Goal: Task Accomplishment & Management: Complete application form

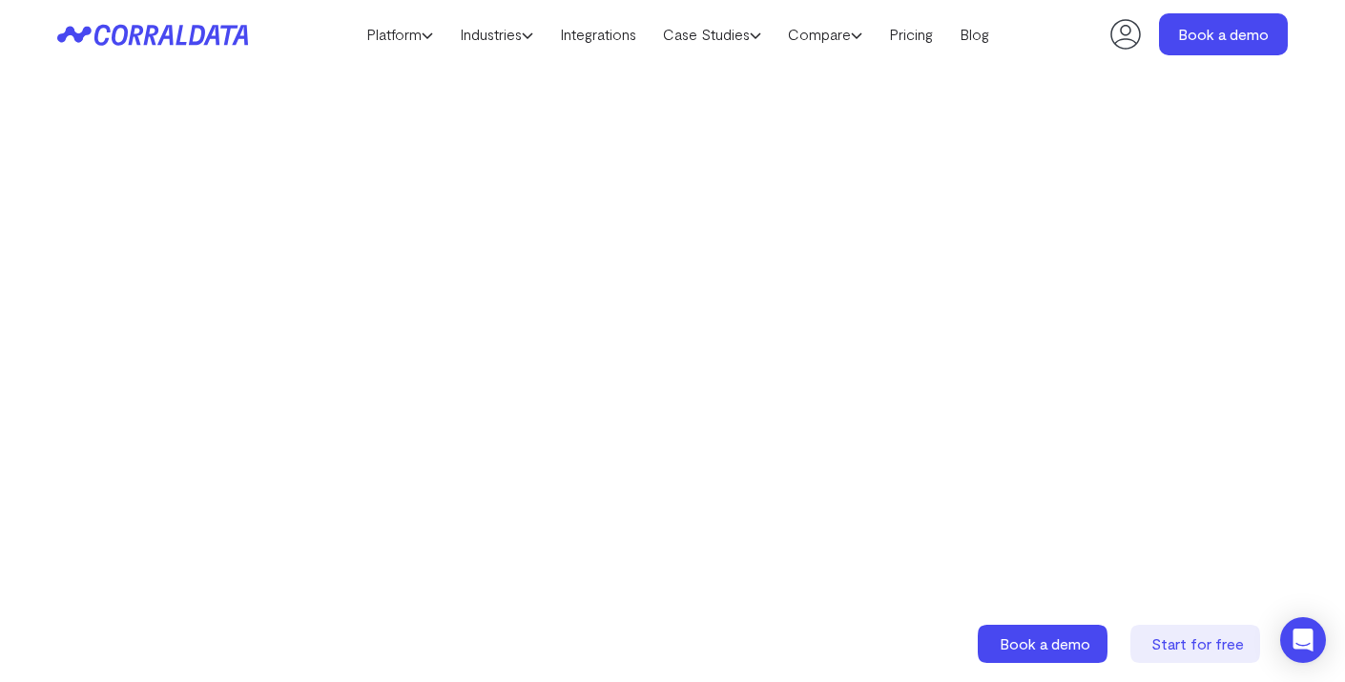
scroll to position [355, 0]
click at [1202, 626] on icon at bounding box center [1195, 644] width 130 height 38
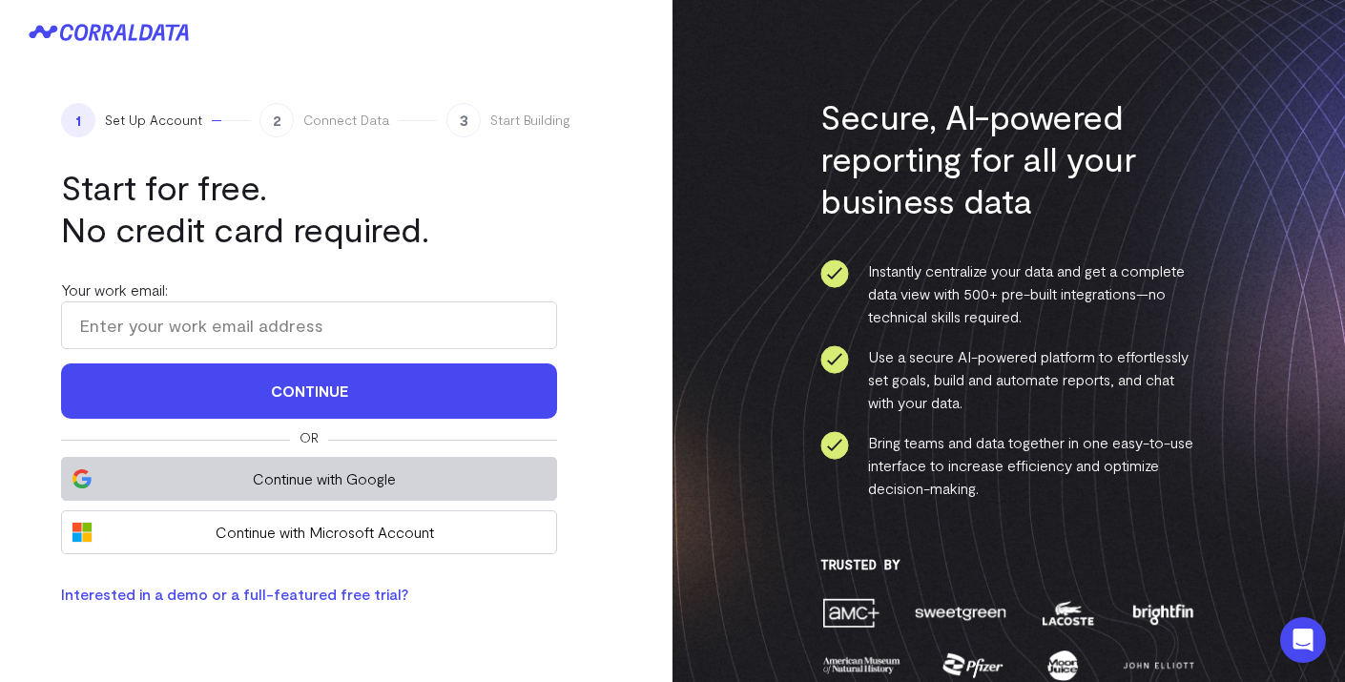
click at [150, 466] on button "Continue with Google" at bounding box center [309, 479] width 496 height 44
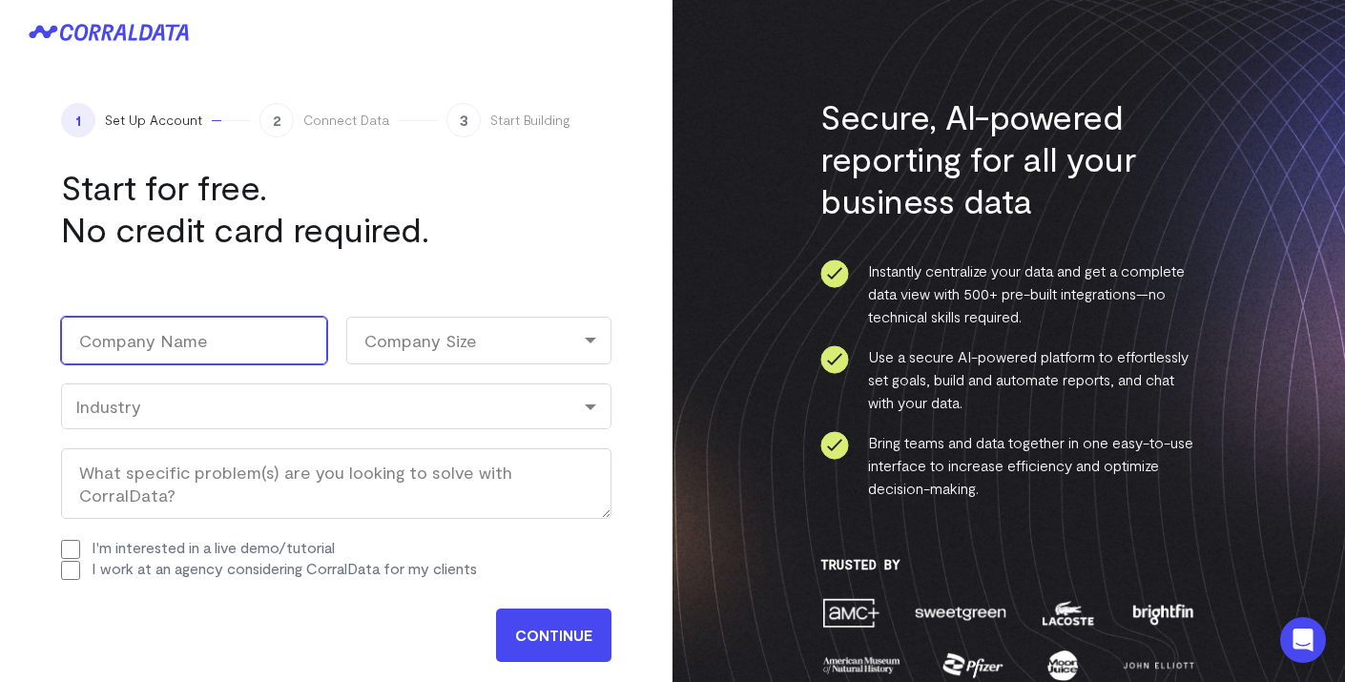
click at [284, 331] on input "Company Name (Required)" at bounding box center [194, 341] width 266 height 48
click at [152, 349] on input "Company Name (Required)" at bounding box center [194, 341] width 266 height 48
click at [282, 348] on input "Company Name (Required)" at bounding box center [194, 341] width 266 height 48
click at [471, 321] on div "Company Size" at bounding box center [479, 341] width 266 height 48
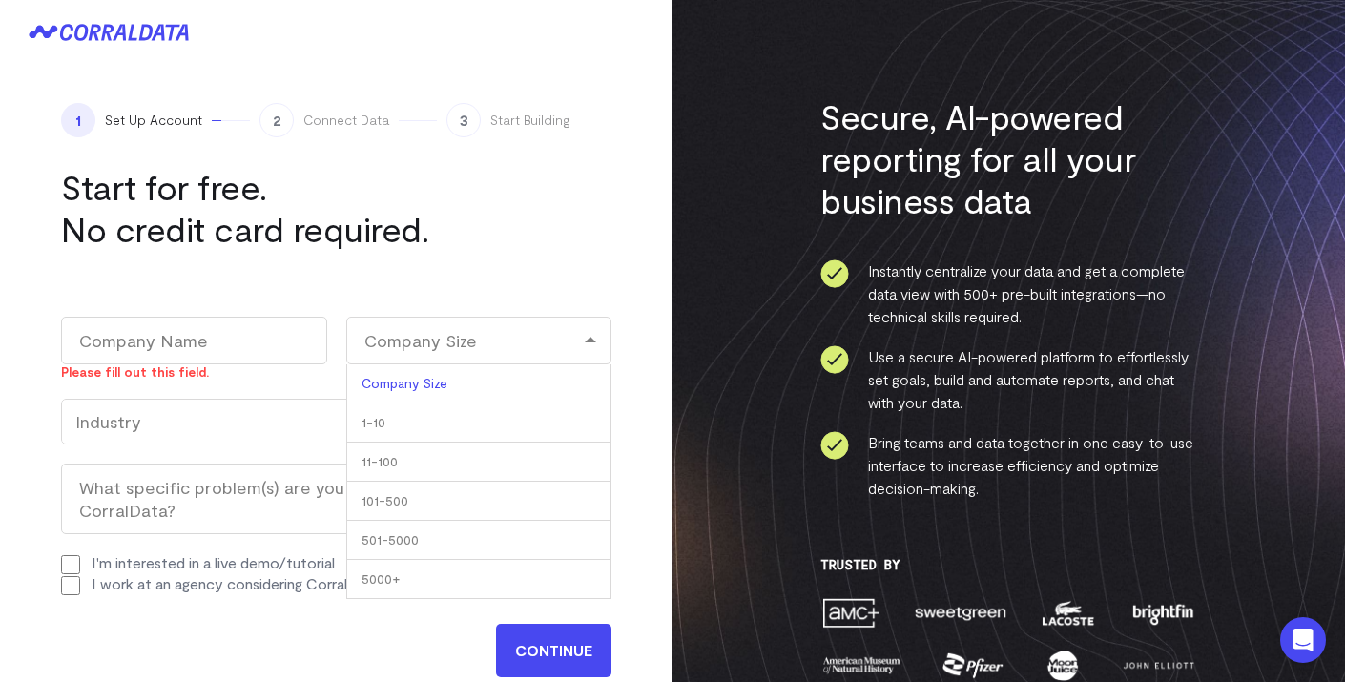
drag, startPoint x: 412, startPoint y: 272, endPoint x: 424, endPoint y: 265, distance: 13.3
click at [412, 271] on div "1 Set Up Account 2 Connect Data 3 Start Building Start for free. No credit card…" at bounding box center [336, 416] width 673 height 702
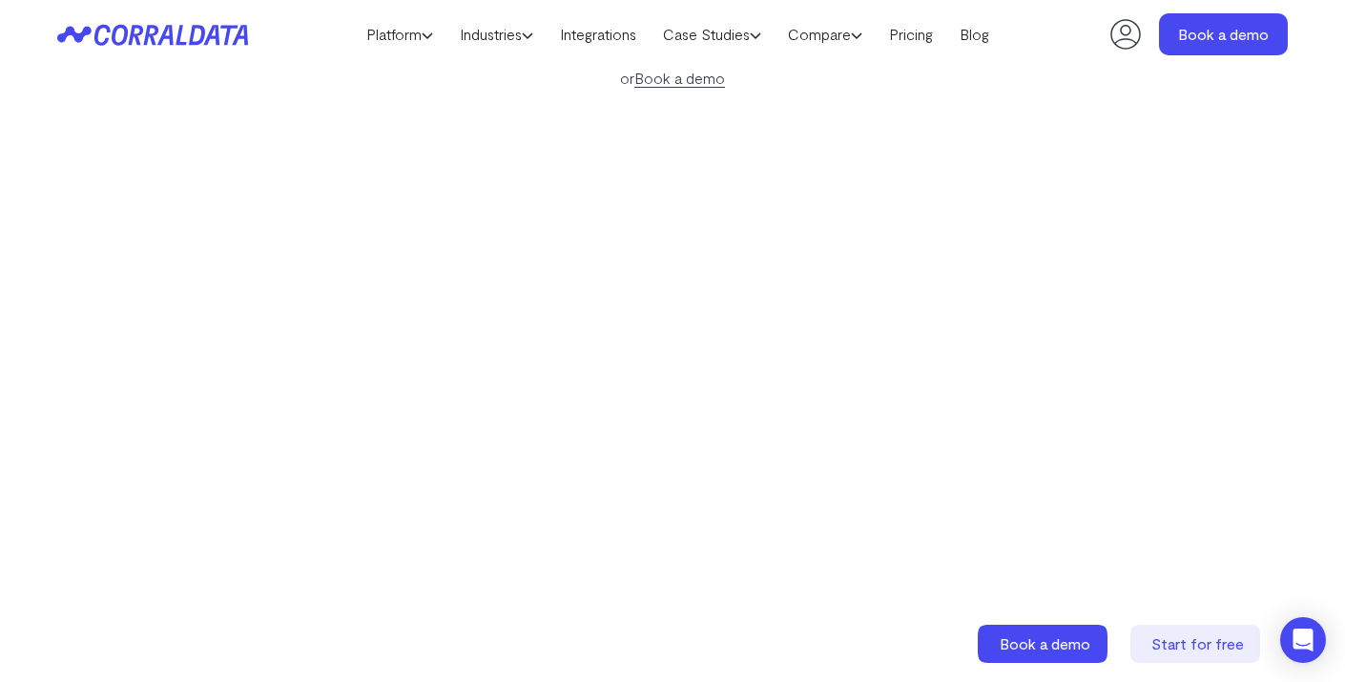
scroll to position [355, 0]
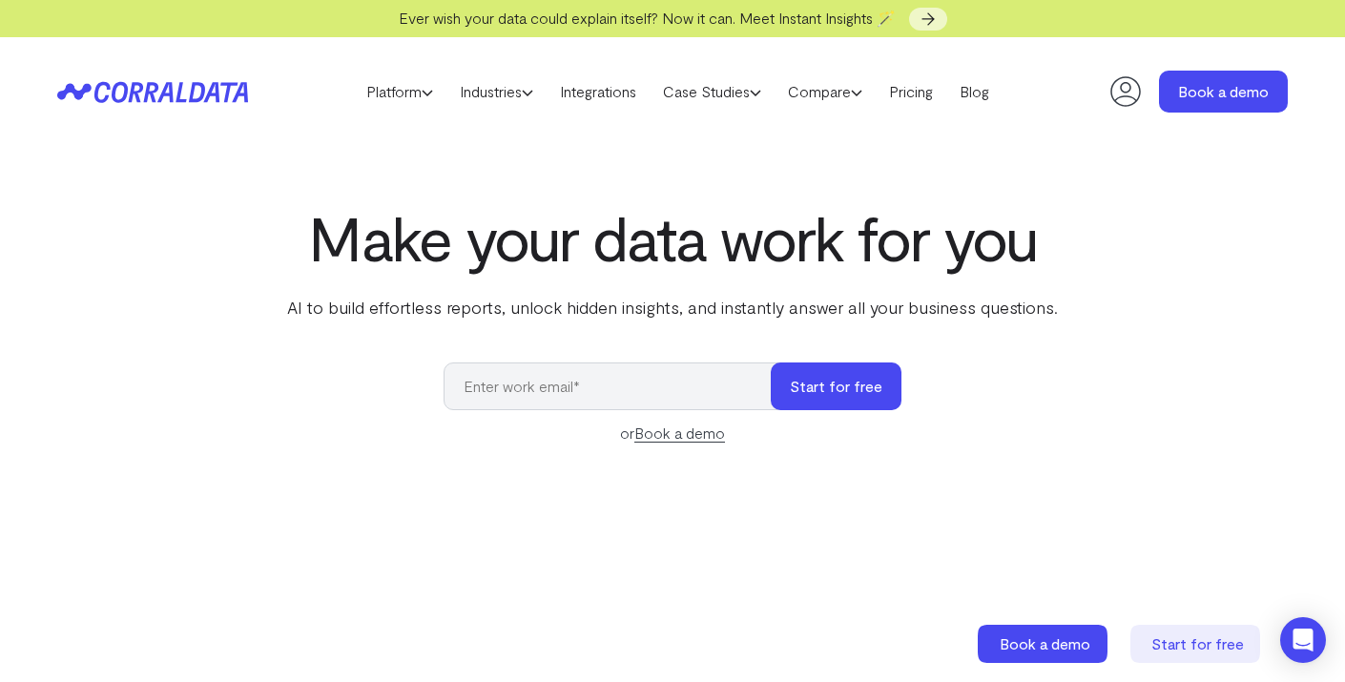
click at [652, 389] on input "email" at bounding box center [617, 386] width 346 height 48
type input "[EMAIL_ADDRESS][DOMAIN_NAME]"
click at [808, 391] on button "Start for free" at bounding box center [836, 386] width 131 height 48
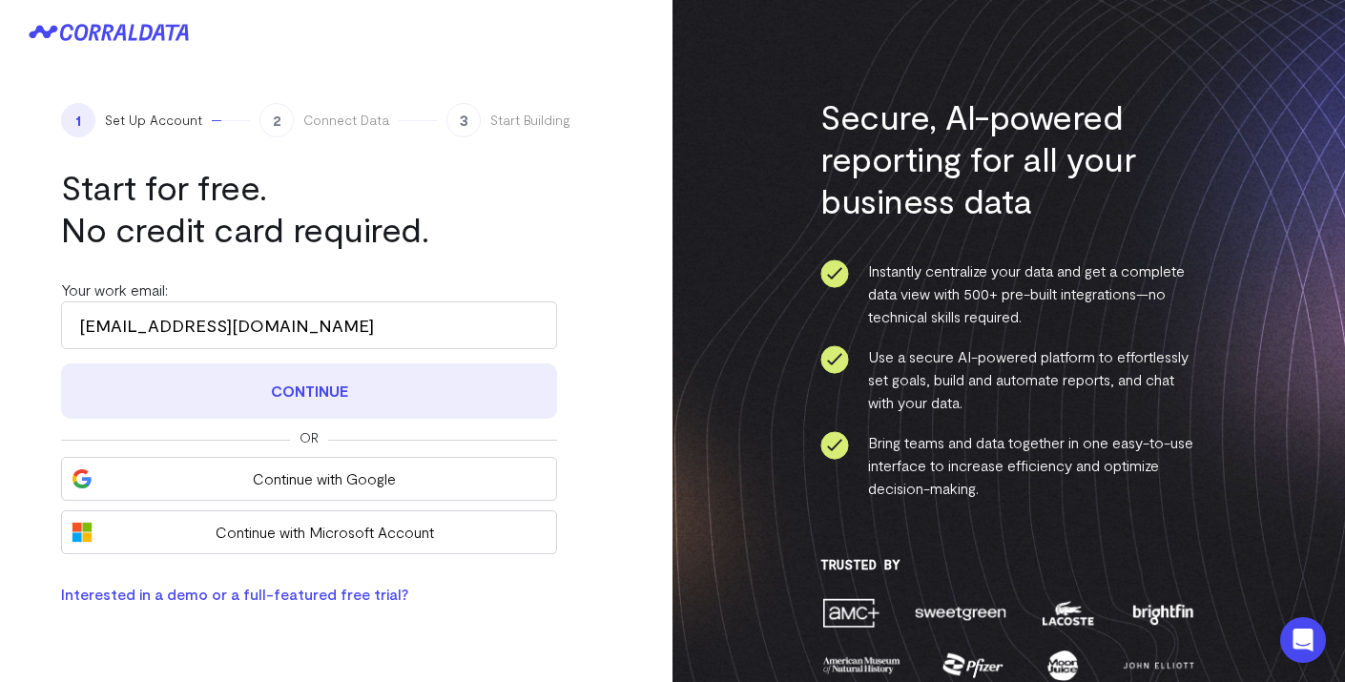
click at [364, 404] on button "Continue" at bounding box center [309, 390] width 496 height 55
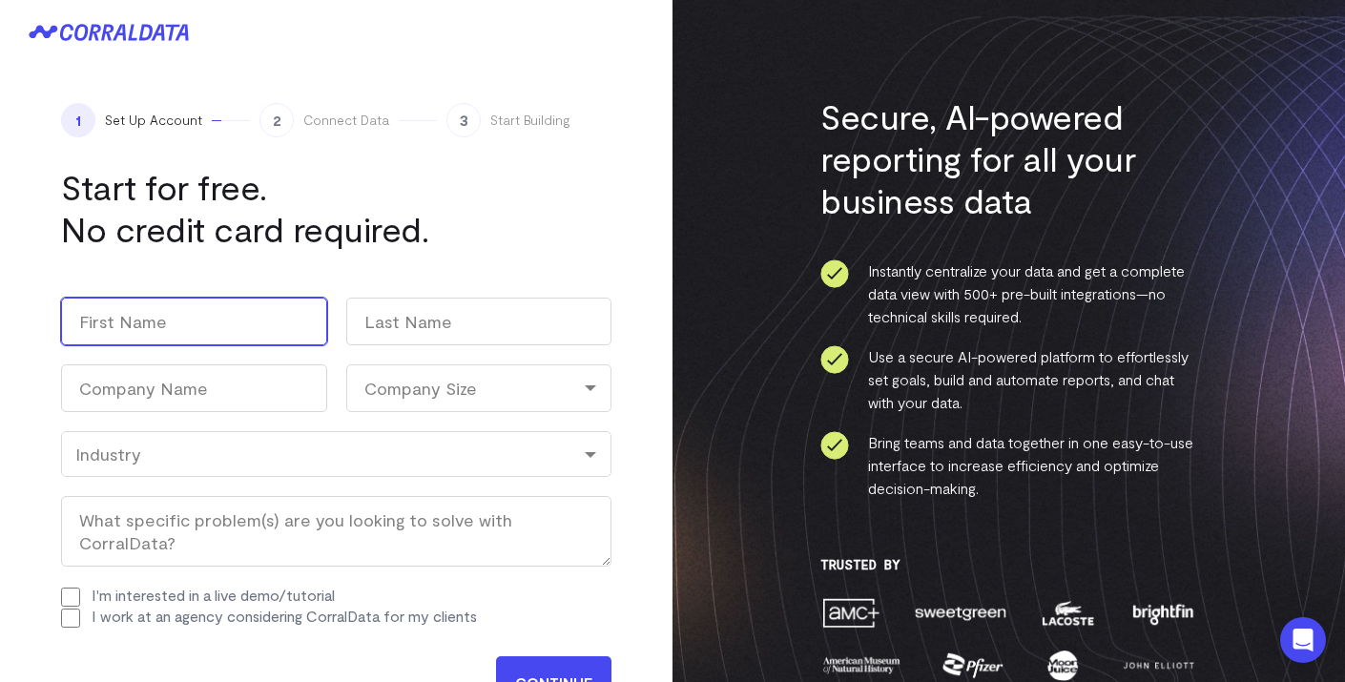
click at [254, 327] on input "First" at bounding box center [194, 322] width 266 height 48
type input "[PERSON_NAME]"
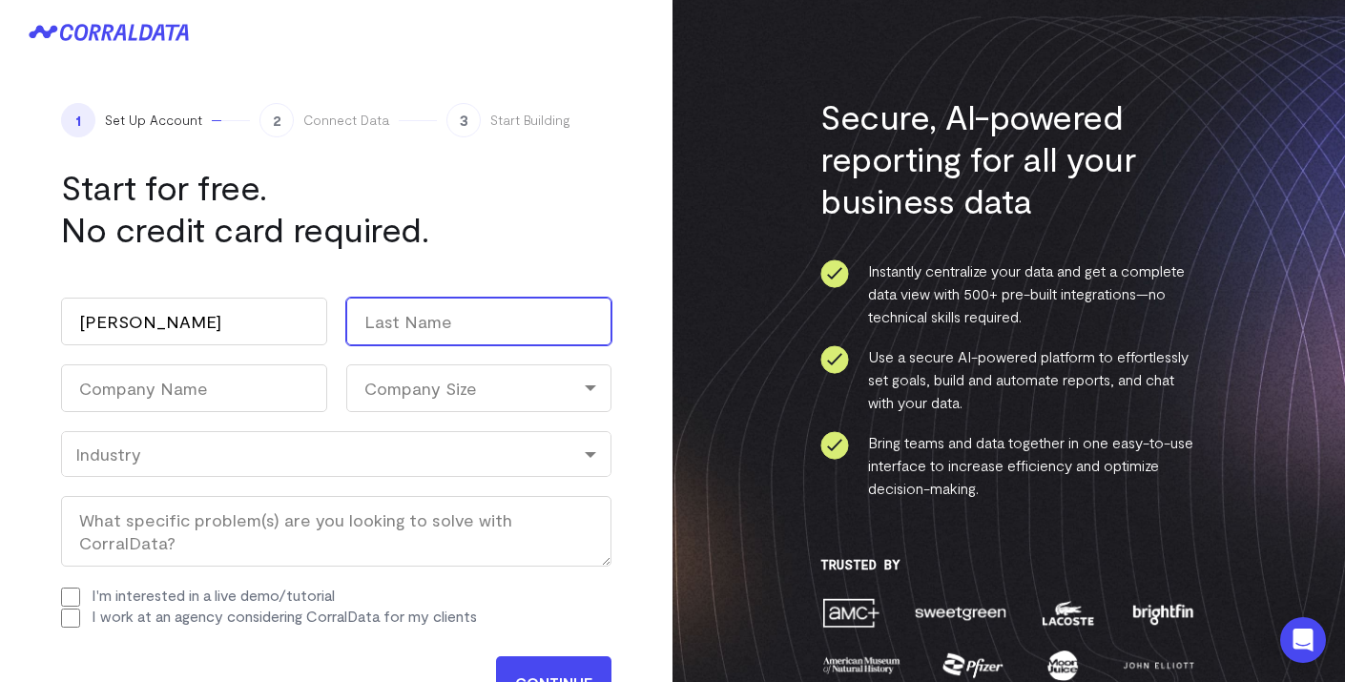
click at [466, 344] on input "Last" at bounding box center [479, 322] width 266 height 48
type input "D"
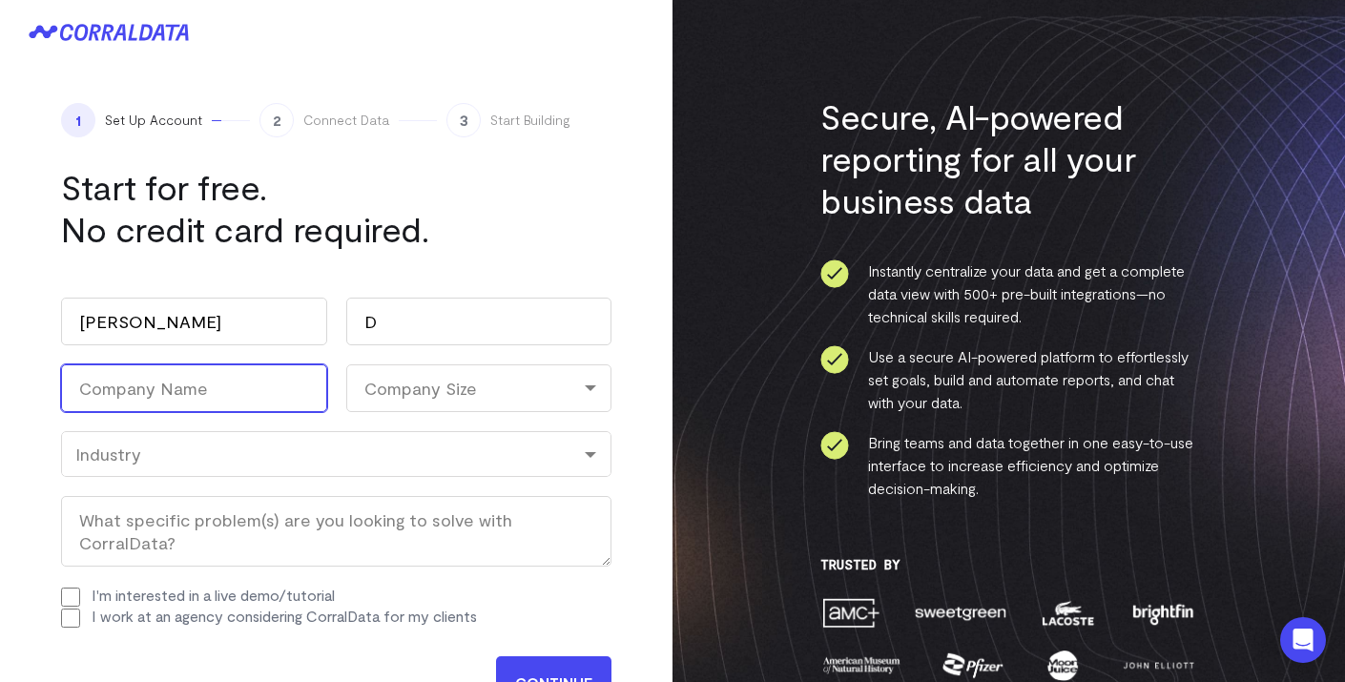
click at [267, 401] on input "Company Name (Required)" at bounding box center [194, 388] width 266 height 48
type input "AppCard"
click at [483, 375] on div "Company Size" at bounding box center [479, 388] width 266 height 48
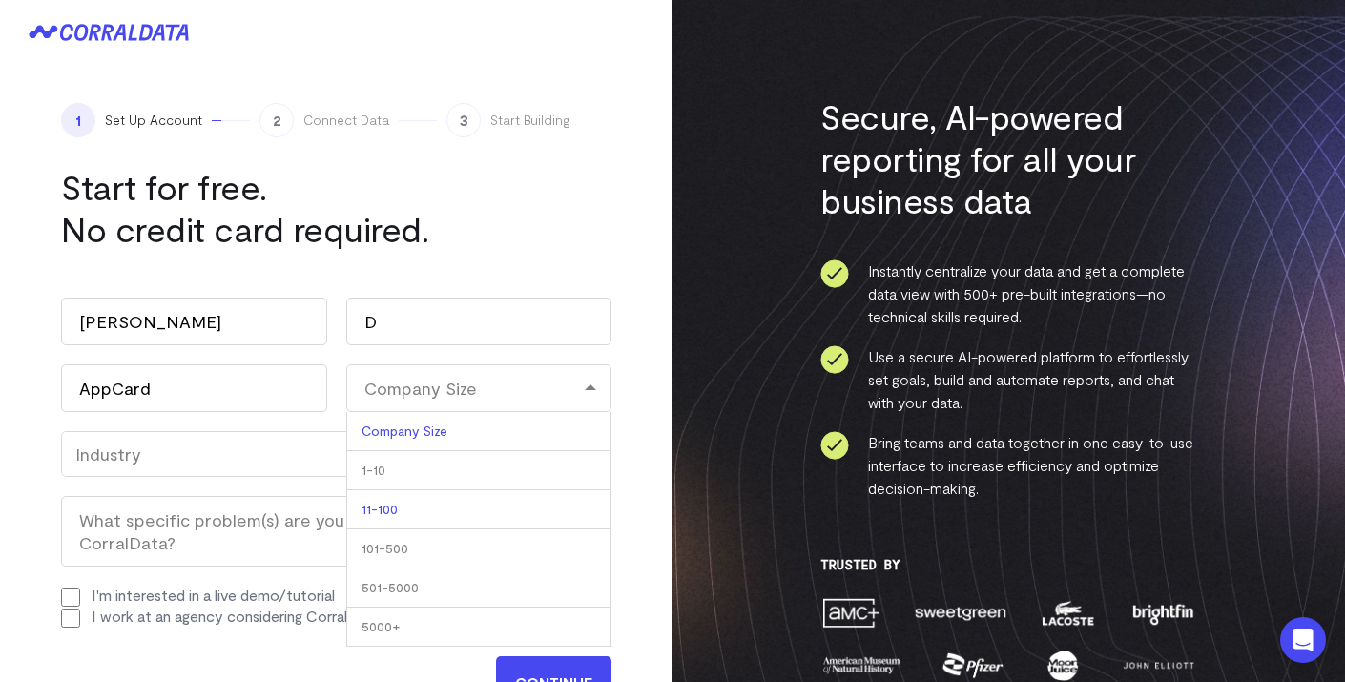
click at [465, 495] on li "11-100" at bounding box center [479, 509] width 266 height 39
select select "11-100"
click at [435, 459] on div "Industry" at bounding box center [336, 454] width 522 height 21
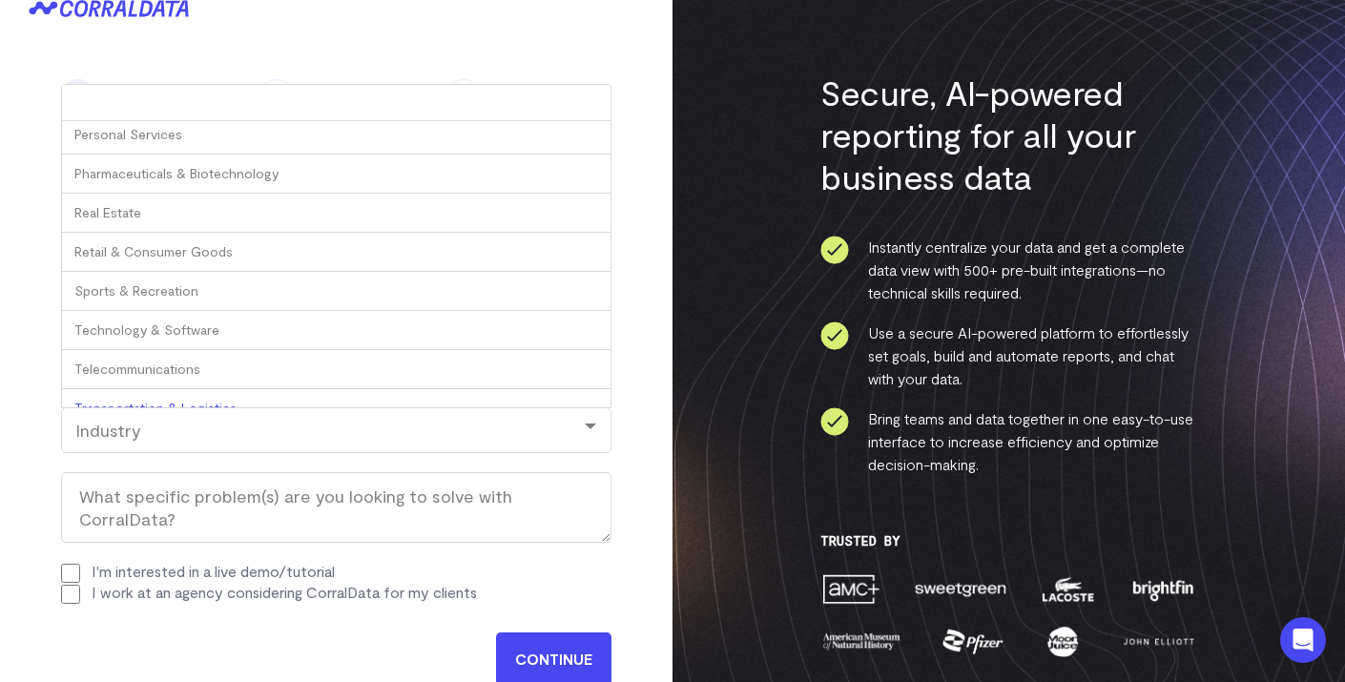
scroll to position [650, 0]
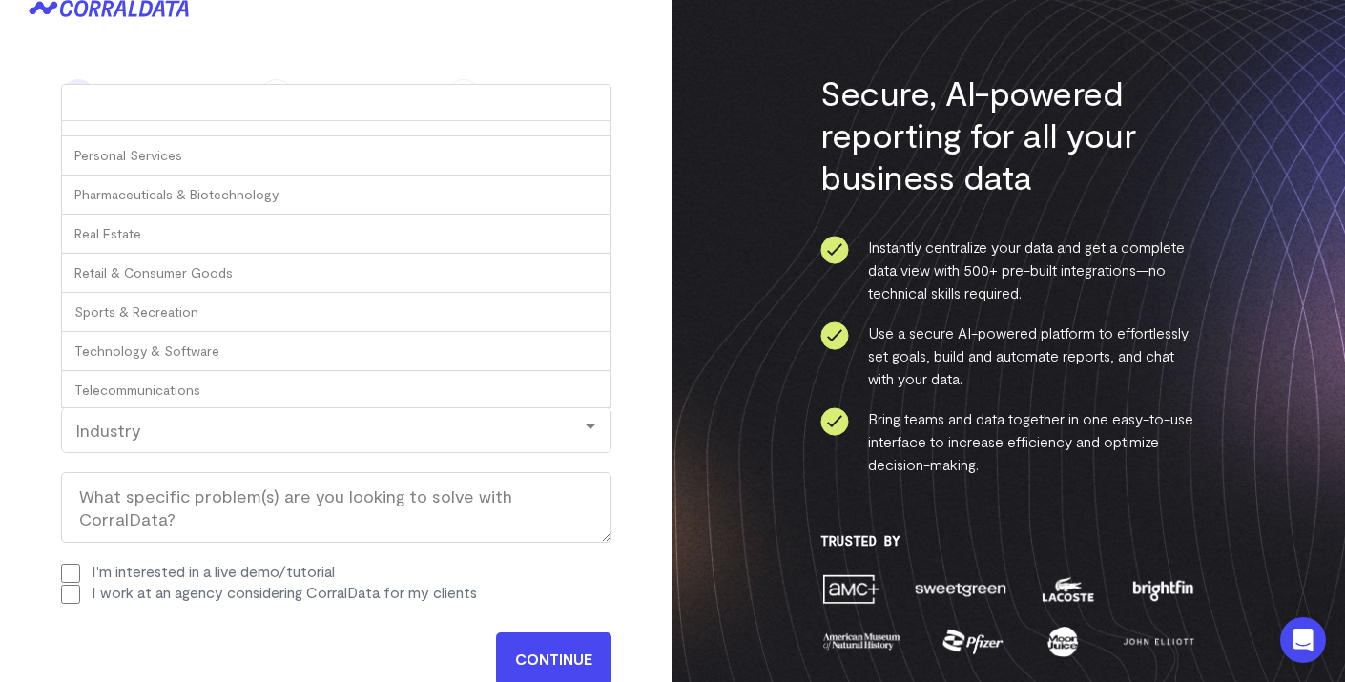
click at [610, 341] on div "Industry Agriculture & Farming Construction Consulting & Professional Services …" at bounding box center [336, 264] width 549 height 286
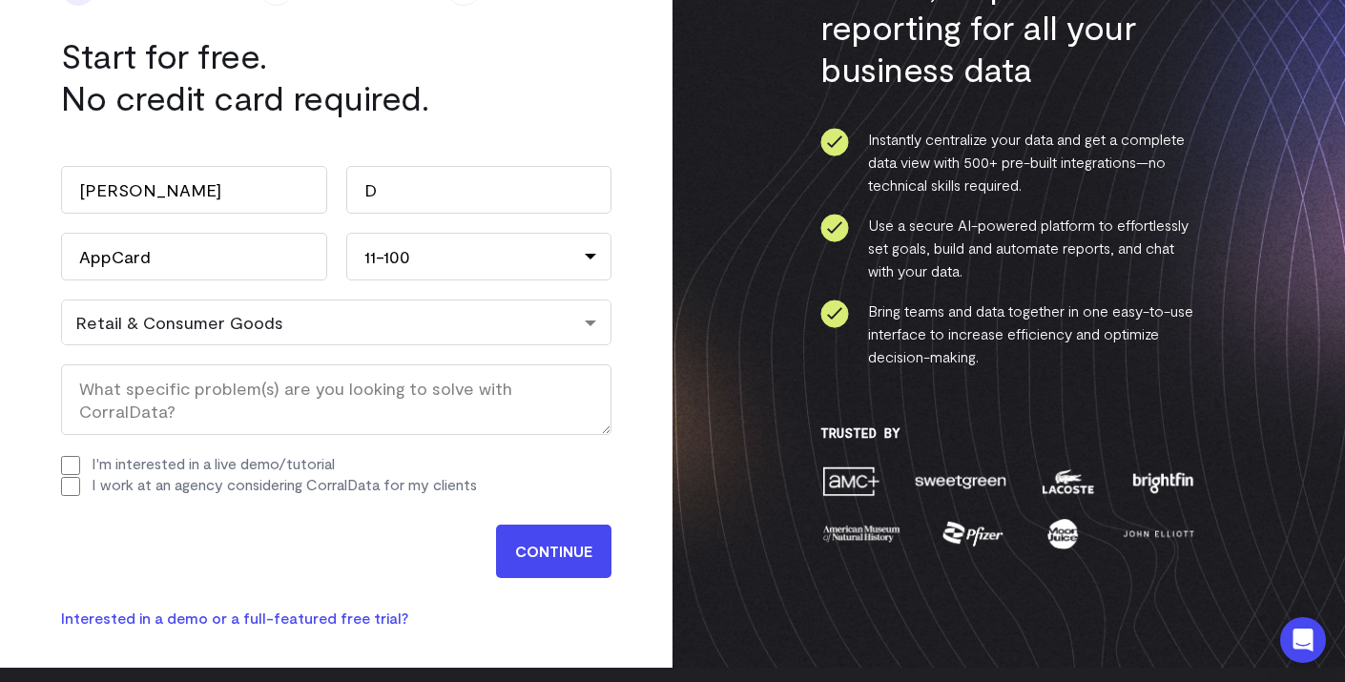
scroll to position [135, 0]
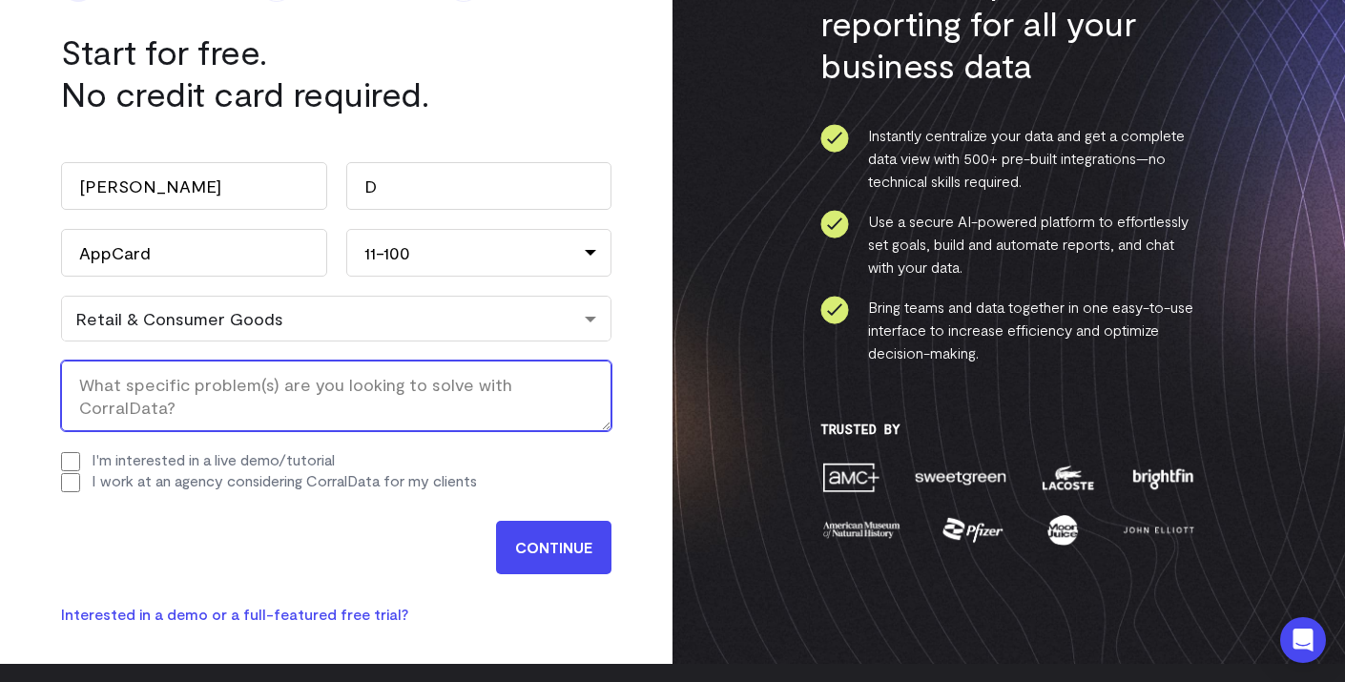
click at [344, 384] on textarea "What specific problem(s) are you looking to solve with CorralData? (Required)" at bounding box center [336, 396] width 550 height 71
click at [176, 385] on textarea "Create digestable dashboards for complex" at bounding box center [336, 396] width 550 height 71
click at [160, 382] on textarea "Create digestable dashboards for complex" at bounding box center [336, 396] width 550 height 71
click at [430, 392] on textarea "Create digestible dashboards for complex" at bounding box center [336, 396] width 550 height 71
type textarea "Create digestible dashboards for complex data sets"
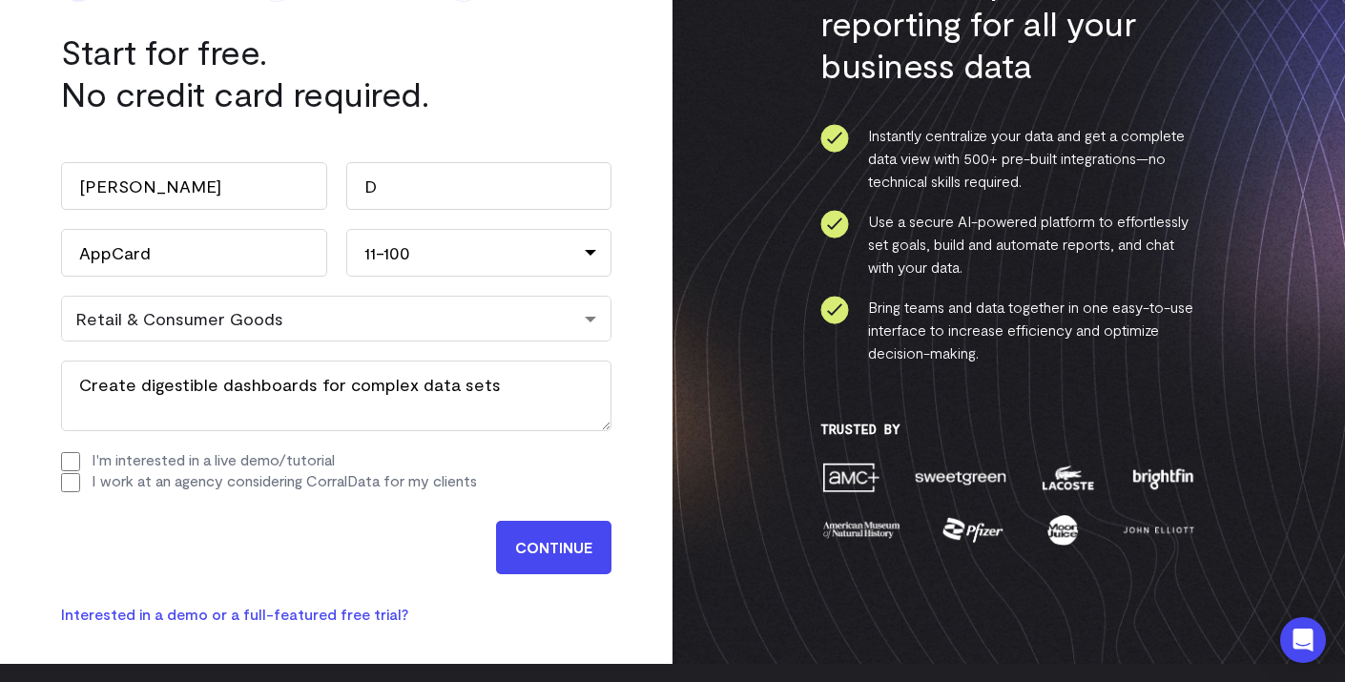
click at [541, 559] on input "CONTINUE" at bounding box center [553, 547] width 115 height 53
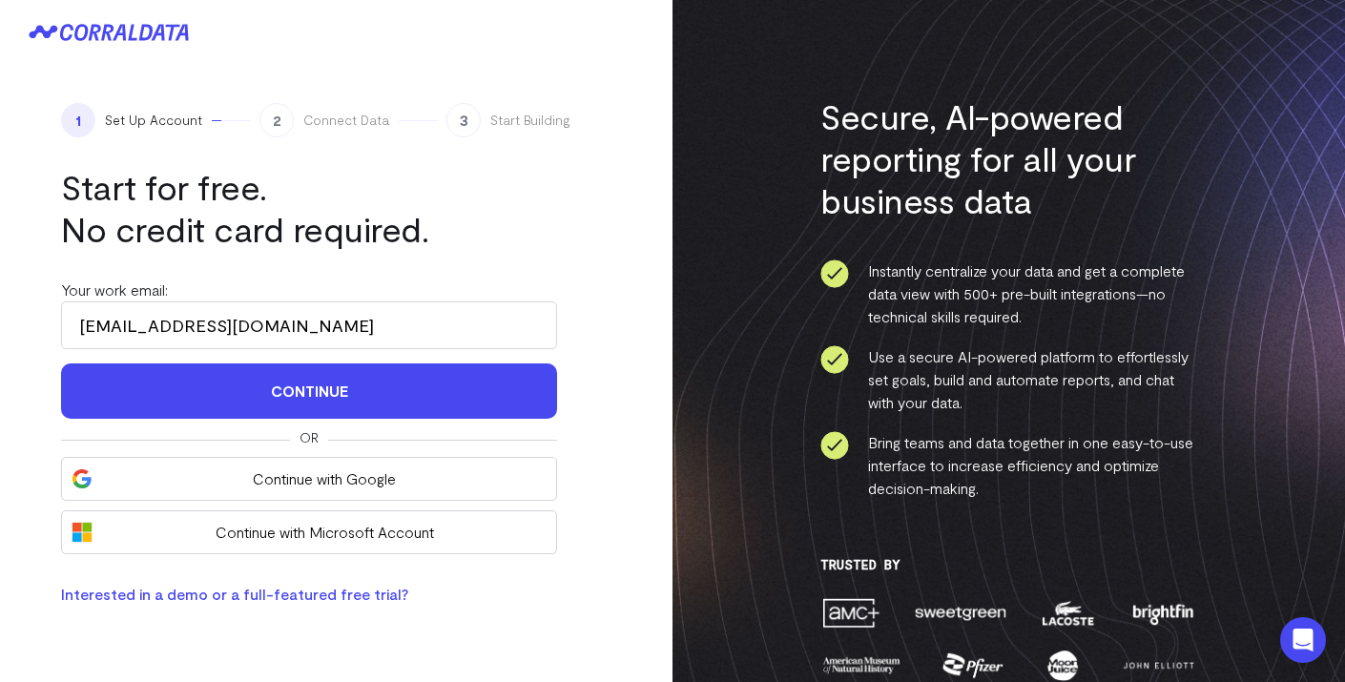
scroll to position [135, 0]
